Goal: Information Seeking & Learning: Learn about a topic

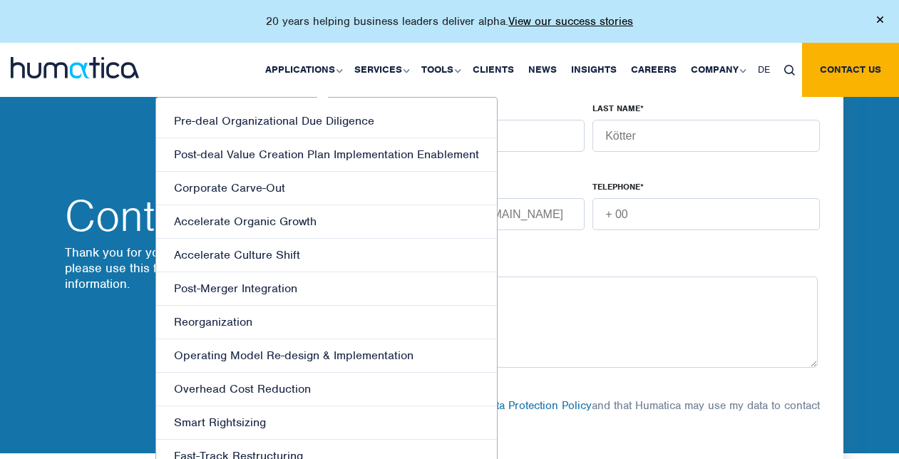
scroll to position [499, 0]
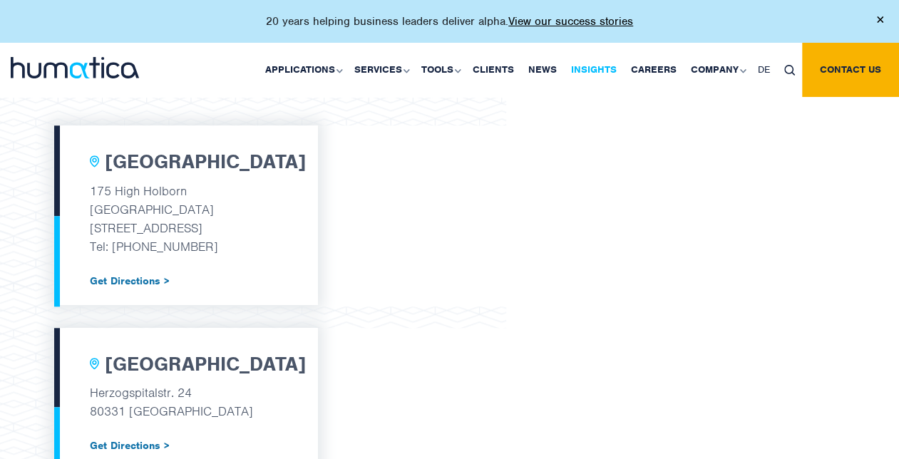
click at [597, 67] on link "Insights" at bounding box center [594, 70] width 60 height 54
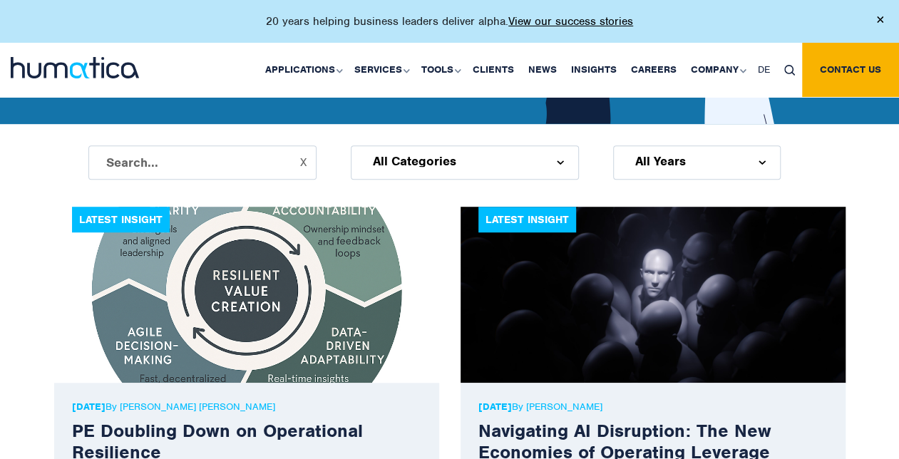
scroll to position [428, 0]
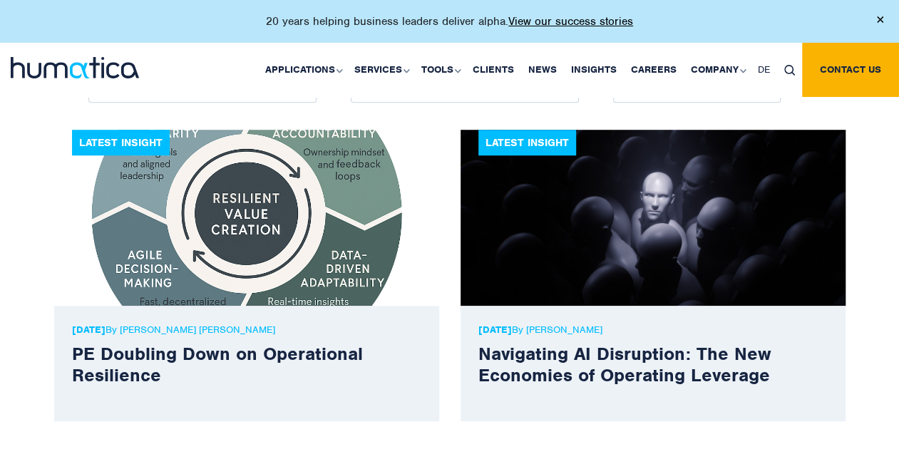
click at [616, 222] on img at bounding box center [652, 218] width 385 height 176
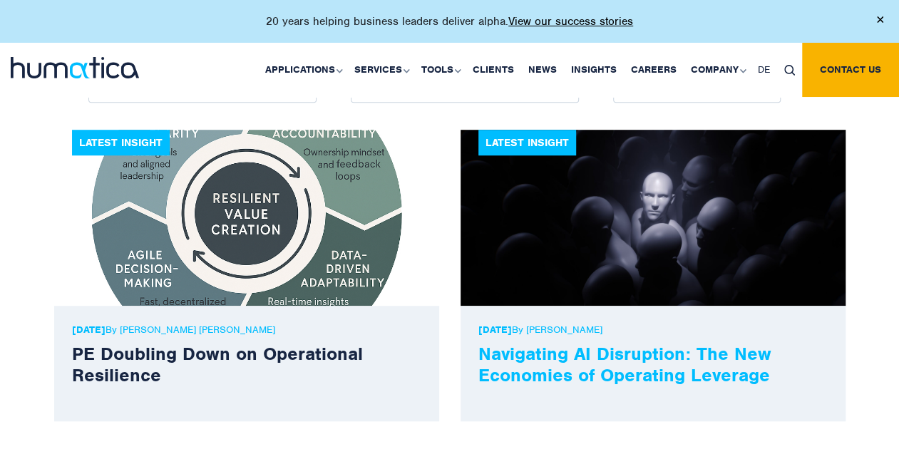
click at [626, 361] on link "Navigating AI Disruption: The New Economies of Operating Leverage" at bounding box center [624, 364] width 293 height 44
click at [557, 363] on link "Navigating AI Disruption: The New Economies of Operating Leverage" at bounding box center [624, 364] width 293 height 44
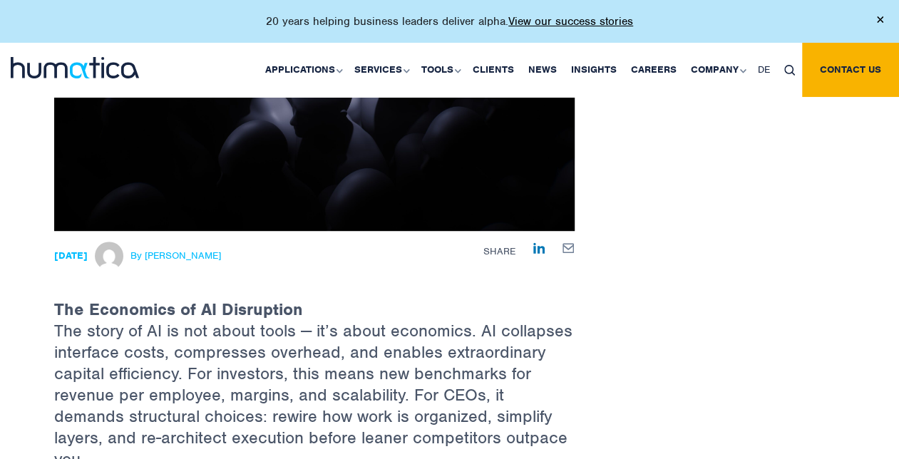
scroll to position [356, 0]
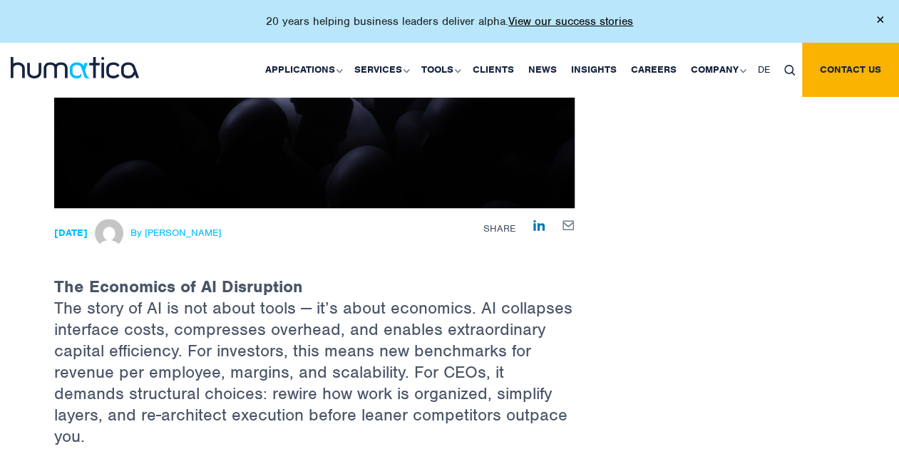
click at [208, 229] on span "By [PERSON_NAME]" at bounding box center [175, 232] width 90 height 11
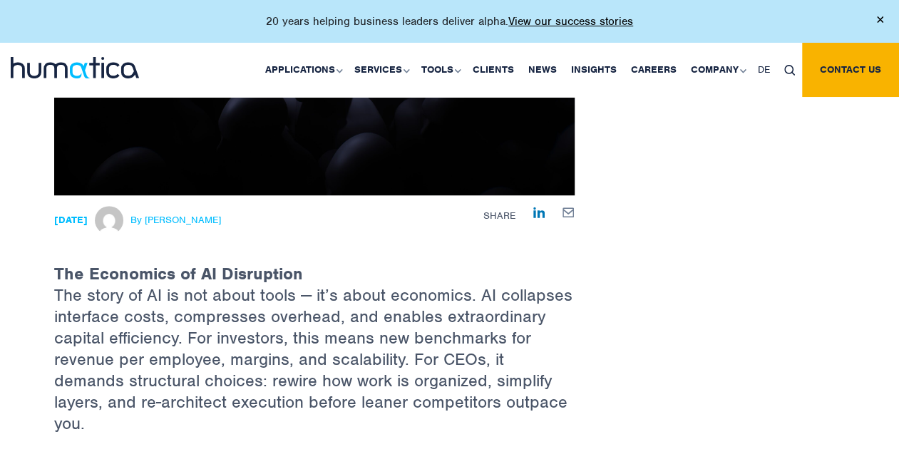
scroll to position [428, 0]
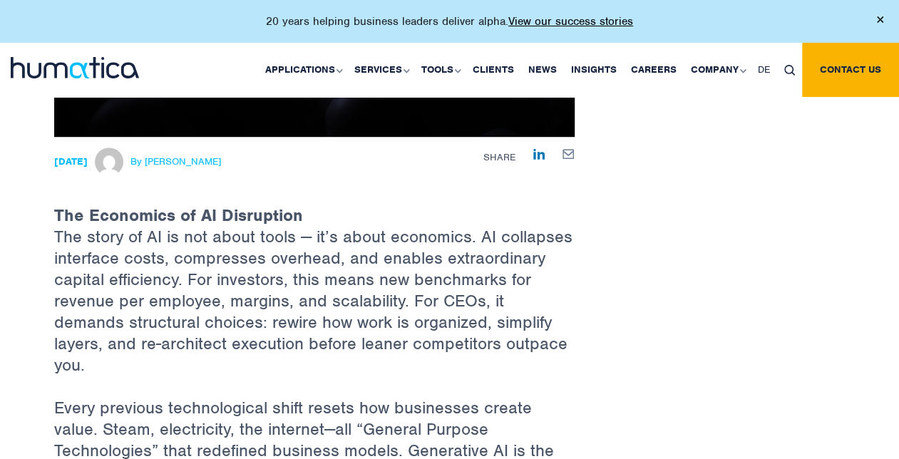
click at [241, 161] on div "27 Aug, 2025 By Paul Simpson" at bounding box center [224, 161] width 340 height 29
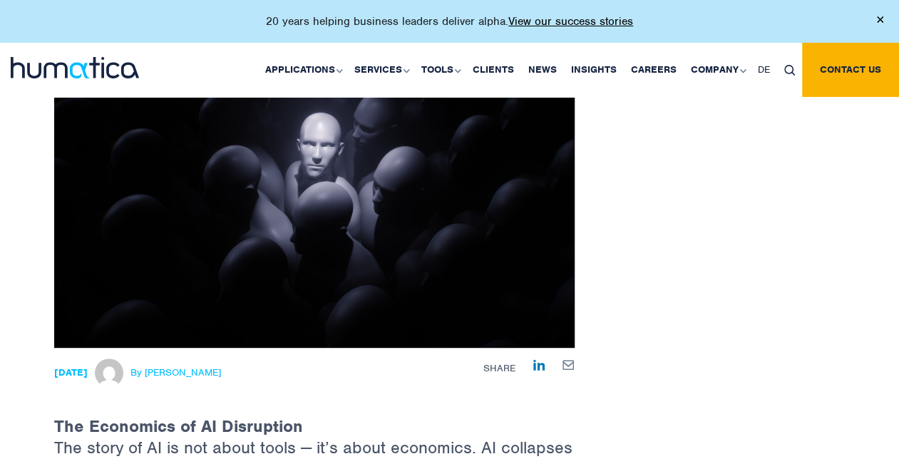
scroll to position [356, 0]
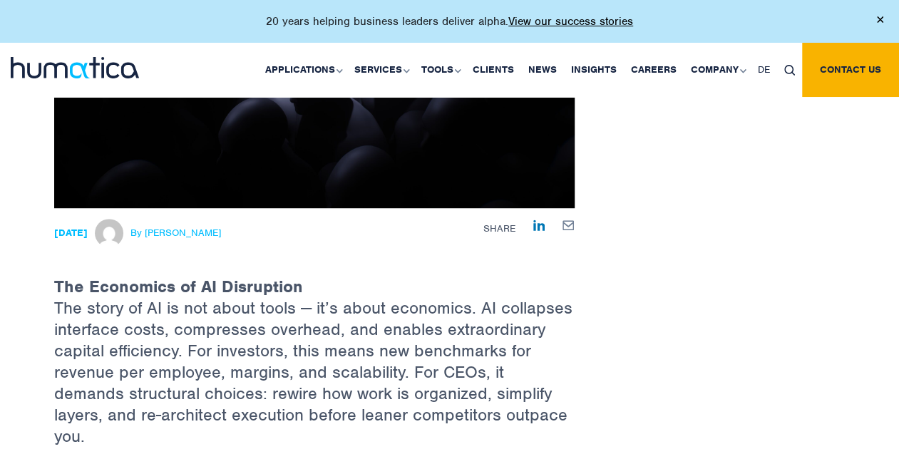
click at [180, 232] on span "By [PERSON_NAME]" at bounding box center [175, 232] width 90 height 11
click at [123, 230] on img at bounding box center [109, 233] width 29 height 29
drag, startPoint x: 82, startPoint y: 232, endPoint x: 91, endPoint y: 229, distance: 9.7
click at [83, 232] on strong "[DATE]" at bounding box center [70, 233] width 33 height 12
drag, startPoint x: 48, startPoint y: 227, endPoint x: 182, endPoint y: 227, distance: 134.0
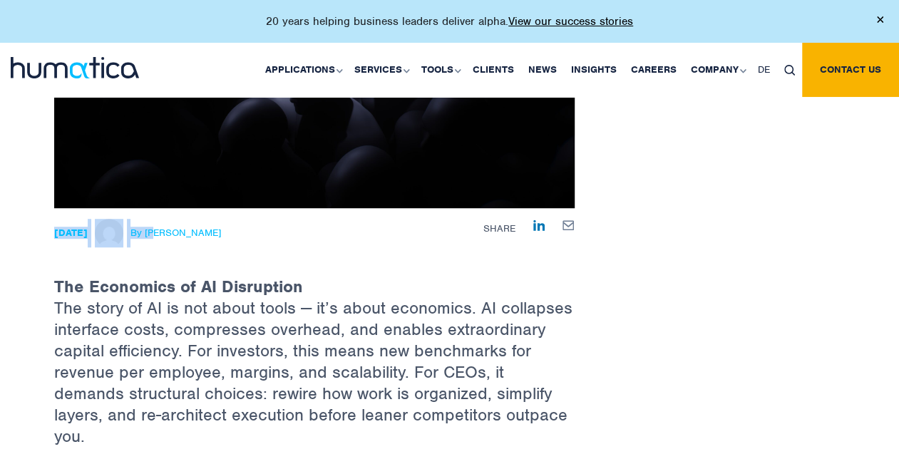
click at [182, 227] on div "27 Aug, 2025 By Paul Simpson" at bounding box center [223, 233] width 361 height 29
drag, startPoint x: 182, startPoint y: 227, endPoint x: 202, endPoint y: 232, distance: 19.9
click at [202, 232] on span "By [PERSON_NAME]" at bounding box center [175, 232] width 90 height 11
drag, startPoint x: 202, startPoint y: 232, endPoint x: 235, endPoint y: 233, distance: 33.5
click at [218, 232] on span "By [PERSON_NAME]" at bounding box center [175, 232] width 90 height 11
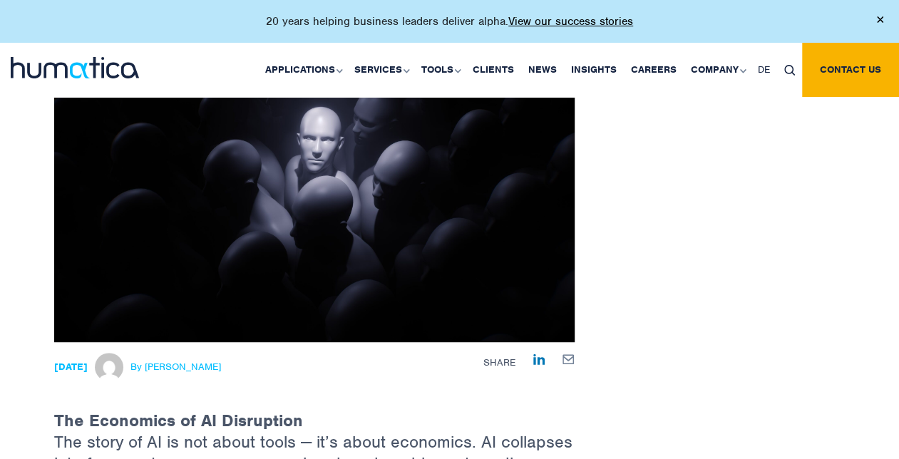
scroll to position [285, 0]
